Goal: Information Seeking & Learning: Learn about a topic

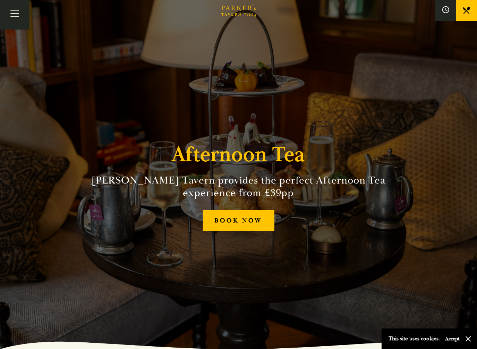
click at [469, 178] on section "Afternoon [PERSON_NAME] Tavern provides the perfect Afternoon Tea experience fr…" at bounding box center [238, 174] width 477 height 349
click at [28, 17] on button "Toggle navigation" at bounding box center [15, 15] width 30 height 30
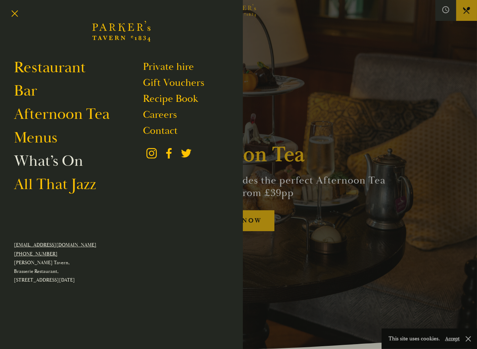
click at [62, 164] on link "What’s On" at bounding box center [48, 160] width 69 height 19
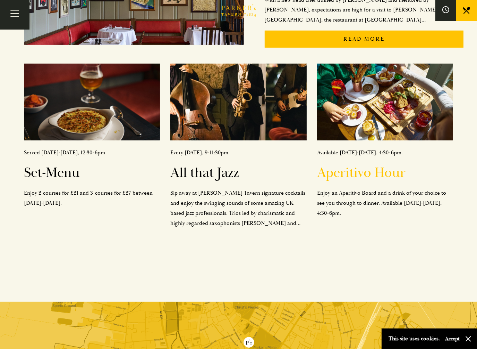
scroll to position [150, 0]
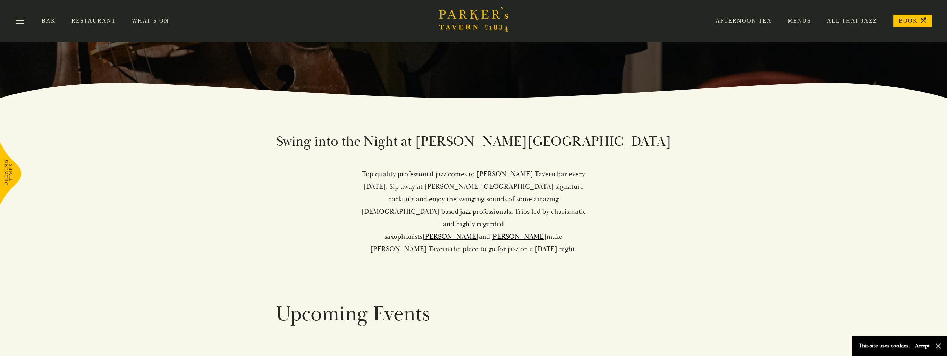
scroll to position [182, 0]
